Goal: Task Accomplishment & Management: Manage account settings

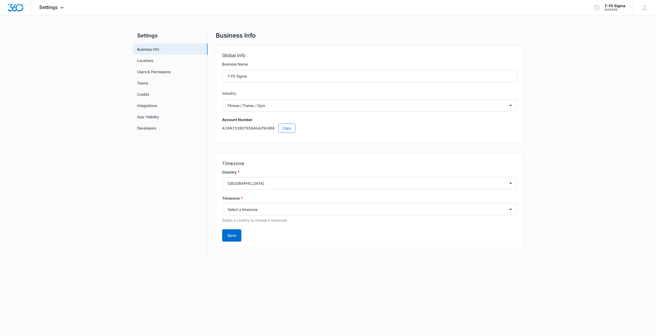
select select "36"
select select "US"
select select "America/[GEOGRAPHIC_DATA]"
click at [18, 6] on img "Dashboard" at bounding box center [15, 8] width 16 height 8
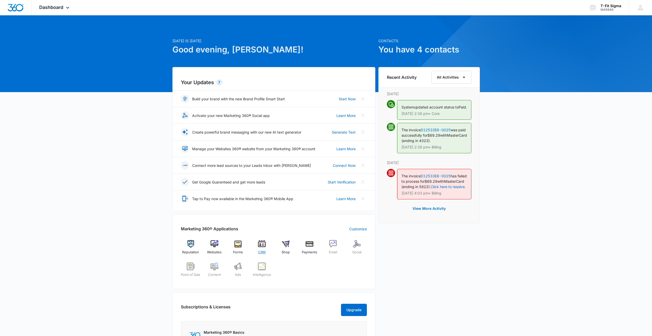
click at [265, 246] on img at bounding box center [262, 244] width 8 height 8
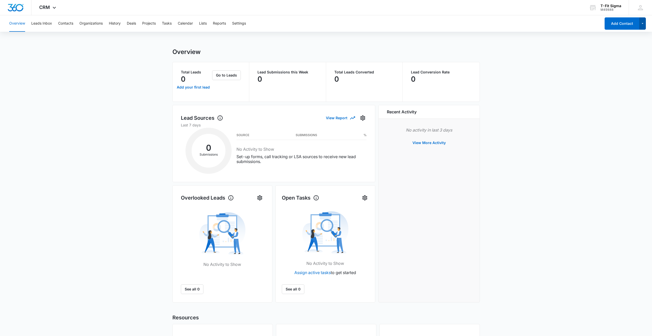
click at [644, 25] on icon "button" at bounding box center [643, 24] width 4 height 6
click at [189, 22] on button "Calendar" at bounding box center [185, 23] width 15 height 16
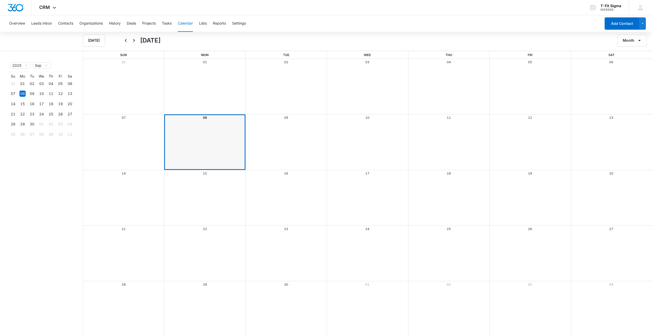
click at [212, 24] on div "Overview Leads Inbox Contacts Organizations History Deals Projects Tasks Calend…" at bounding box center [303, 23] width 595 height 16
click at [220, 23] on button "Reports" at bounding box center [219, 23] width 13 height 16
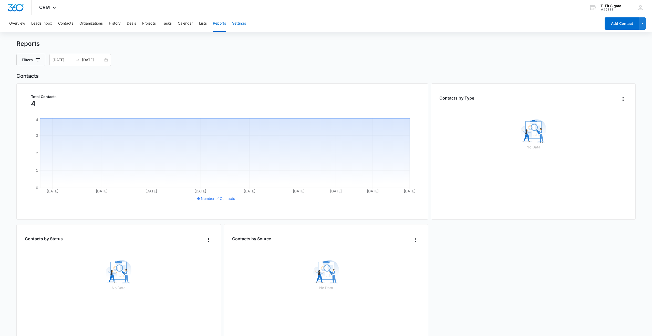
click at [243, 28] on button "Settings" at bounding box center [239, 23] width 14 height 16
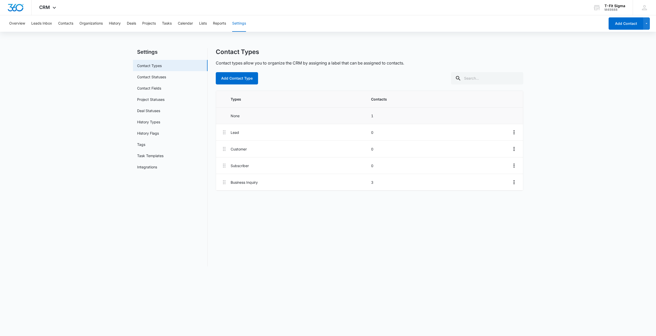
click at [385, 114] on p "1" at bounding box center [439, 115] width 137 height 5
click at [22, 16] on button "Overview" at bounding box center [17, 23] width 16 height 16
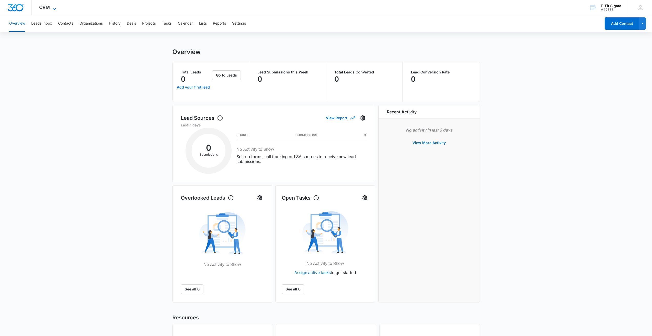
click at [49, 8] on span "CRM" at bounding box center [44, 7] width 11 height 5
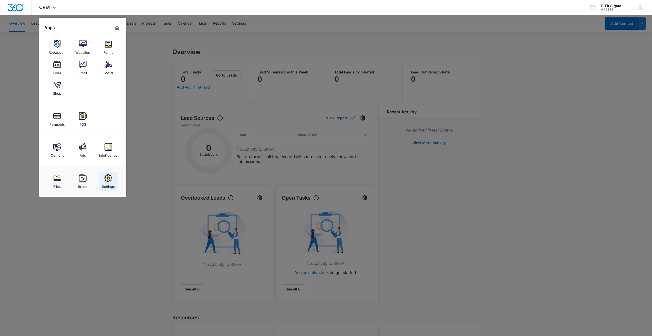
click at [108, 173] on link "Settings" at bounding box center [108, 181] width 19 height 19
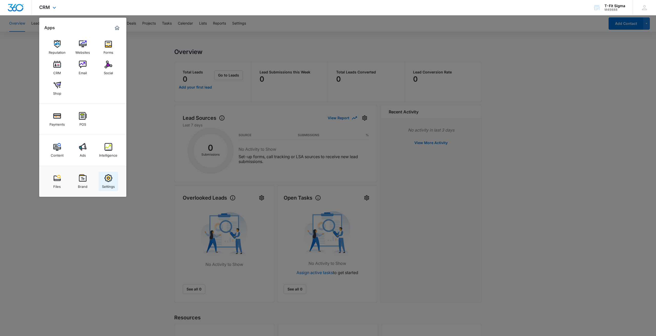
select select "36"
select select "US"
select select "America/[GEOGRAPHIC_DATA]"
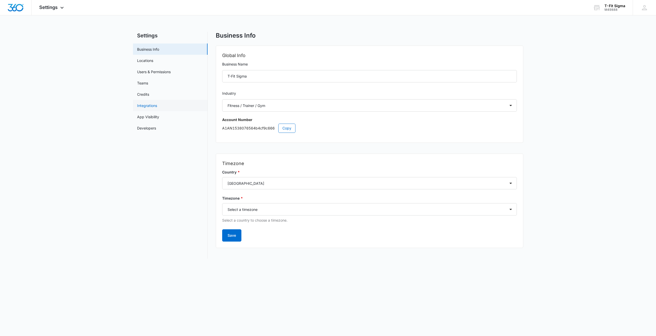
click at [145, 105] on link "Integrations" at bounding box center [147, 105] width 20 height 5
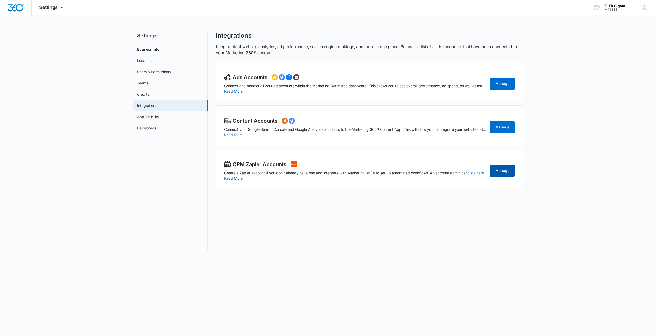
click at [501, 171] on link "Manage" at bounding box center [502, 171] width 25 height 12
